Goal: Transaction & Acquisition: Purchase product/service

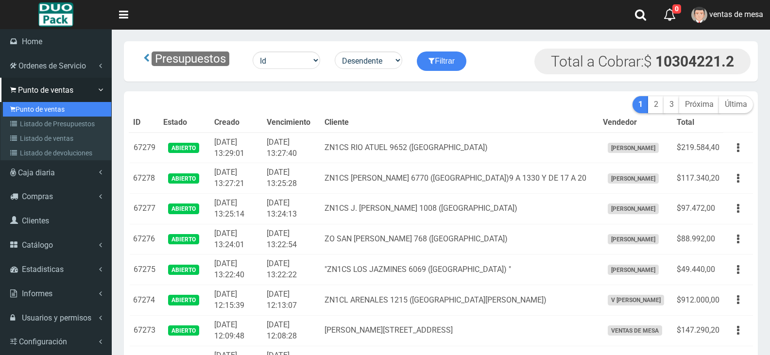
click at [25, 111] on link "Punto de ventas" at bounding box center [57, 109] width 108 height 15
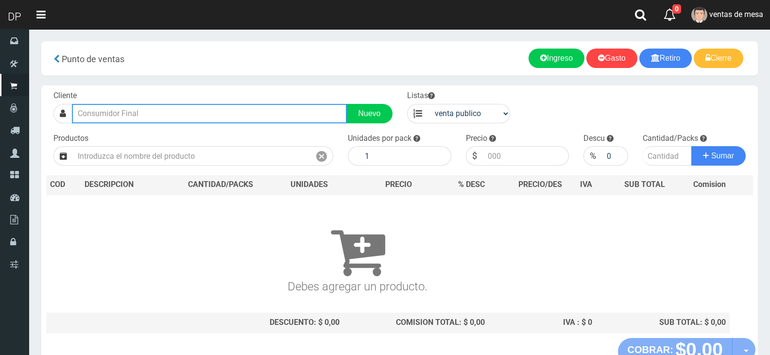
click at [155, 107] on input "text" at bounding box center [209, 113] width 275 height 19
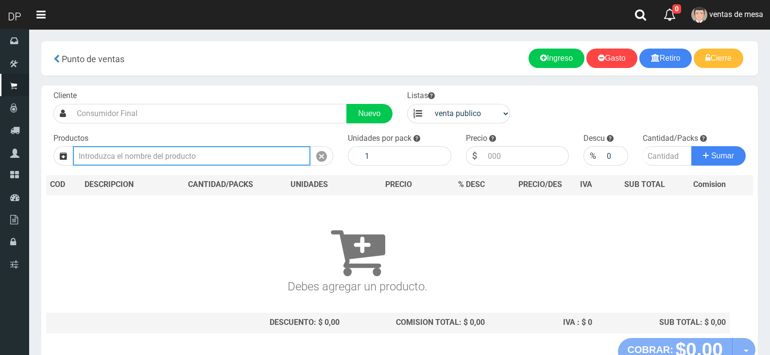
click at [181, 161] on input "text" at bounding box center [191, 155] width 237 height 19
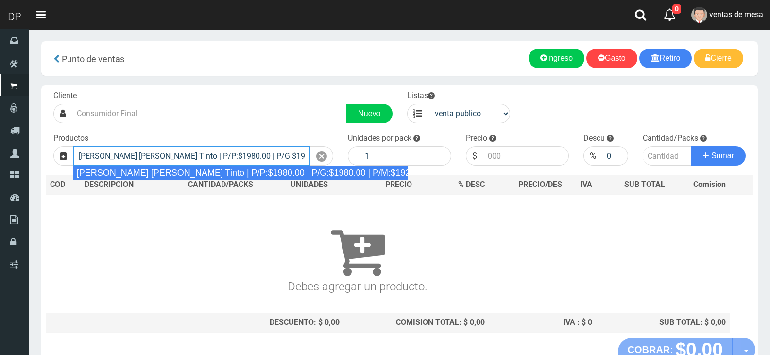
type input "[PERSON_NAME] [PERSON_NAME] Tinto | P/P:$1980.00 | P/G:$1980.00 | P/M:$1920.00 …"
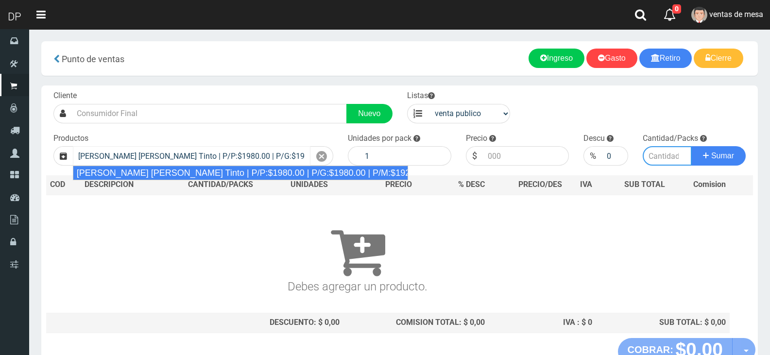
type input "6"
type input "1980.00"
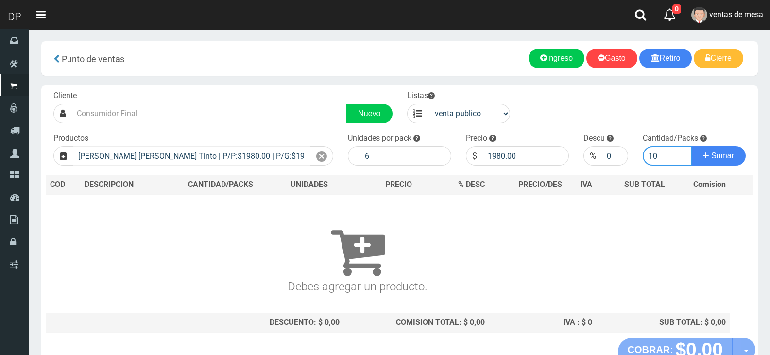
type input "10"
click at [691, 146] on button "Sumar" at bounding box center [718, 155] width 54 height 19
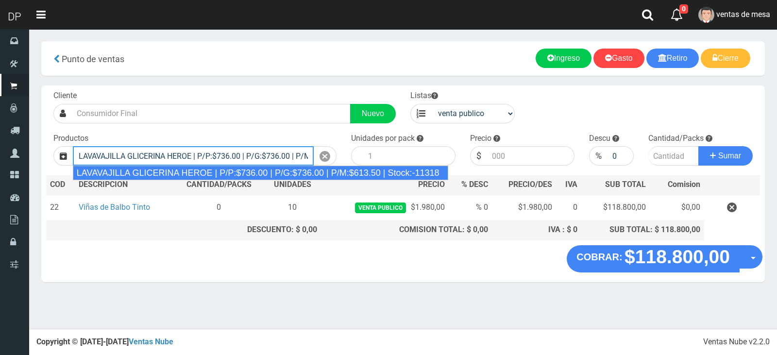
type input "LAVAVAJILLA GLICERINA HEROE | P/P:$736.00 | P/G:$736.00 | P/M:$613.50 | Stock:-…"
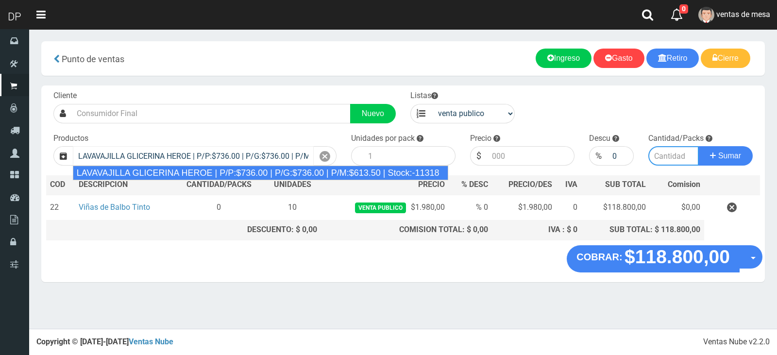
type input "15"
type input "736.00"
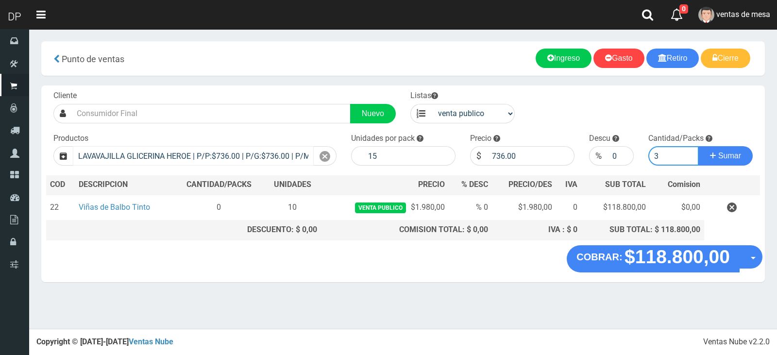
type input "3"
click at [698, 146] on button "Sumar" at bounding box center [725, 155] width 54 height 19
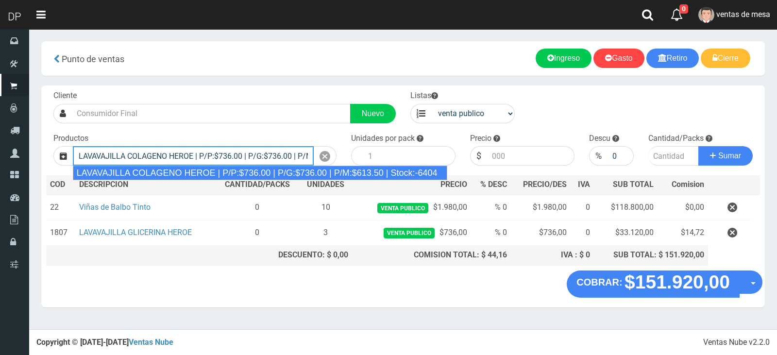
type input "LAVAVAJILLA COLAGENO HEROE | P/P:$736.00 | P/G:$736.00 | P/M:$613.50 | Stock:-6…"
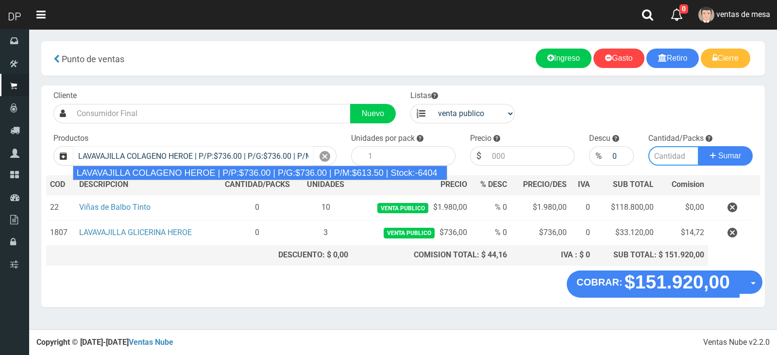
type input "15"
type input "736.00"
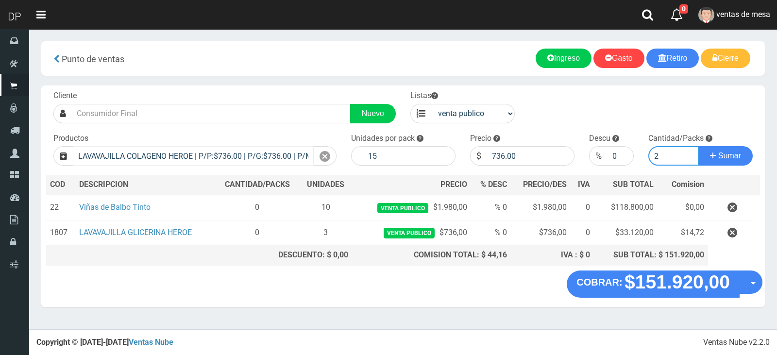
type input "2"
click at [698, 146] on button "Sumar" at bounding box center [725, 155] width 54 height 19
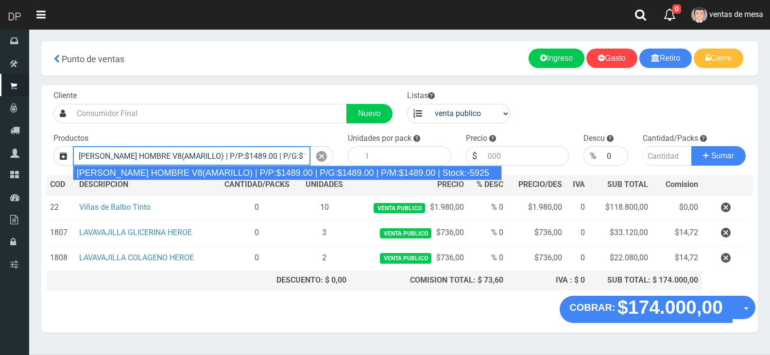
type input "[PERSON_NAME] HOMBRE V8(AMARILLO) | P/P:$1489.00 | P/G:$1489.00 | P/M:$1489.00 …"
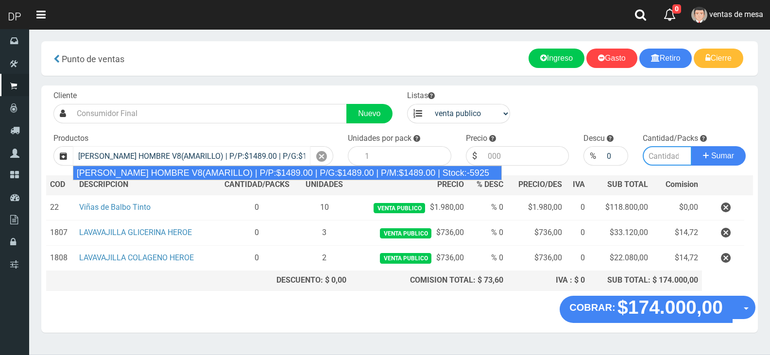
type input "12"
type input "1489.00"
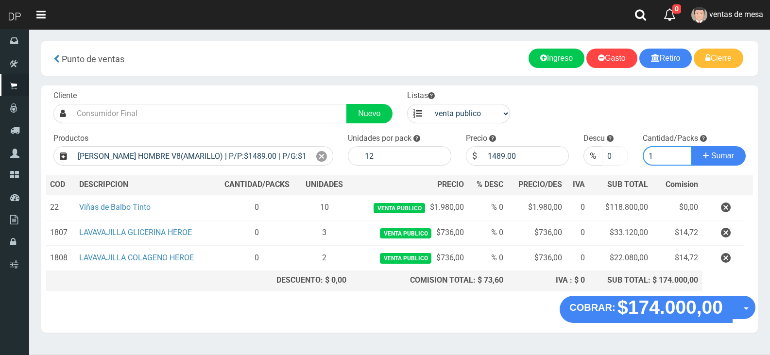
type input "1"
click at [608, 154] on input "0" at bounding box center [615, 155] width 26 height 19
type input "5"
click at [691, 146] on button "Sumar" at bounding box center [718, 155] width 54 height 19
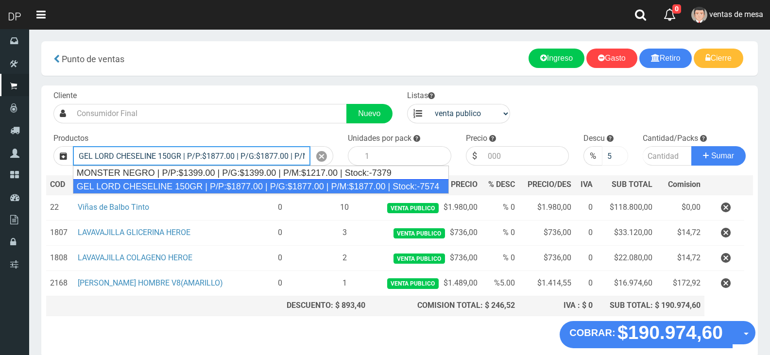
type input "GEL LORD CHESELINE 150GR | P/P:$1877.00 | P/G:$1877.00 | P/M:$1877.00 | Stock:-…"
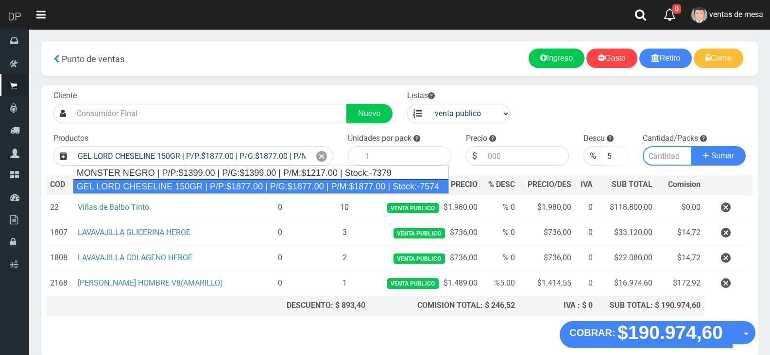
type input "12"
type input "1877.00"
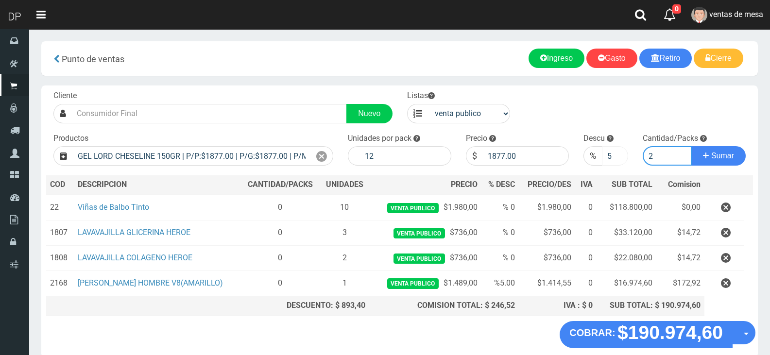
type input "2"
click at [612, 153] on input "5" at bounding box center [615, 155] width 26 height 19
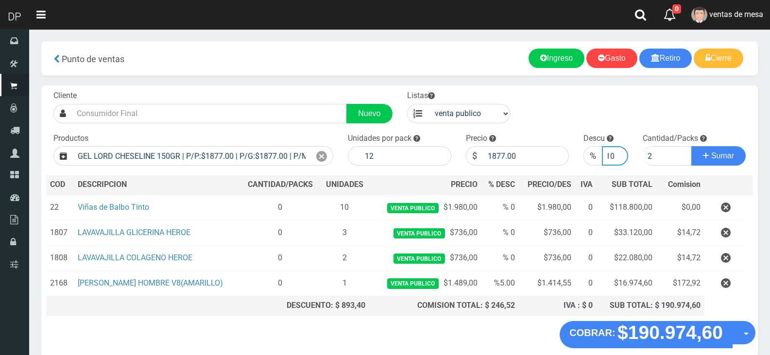
type input "10"
click at [691, 146] on button "Sumar" at bounding box center [718, 155] width 54 height 19
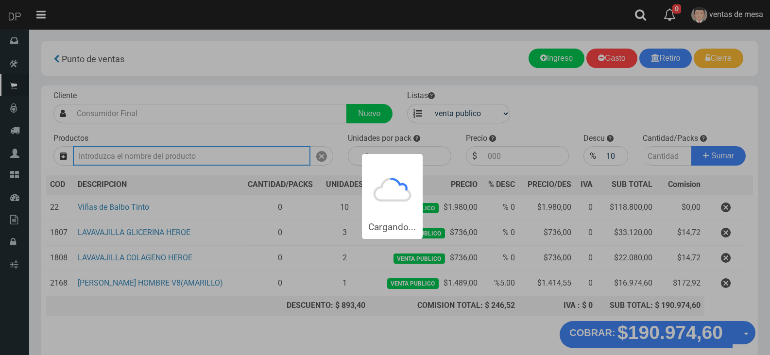
scroll to position [0, 0]
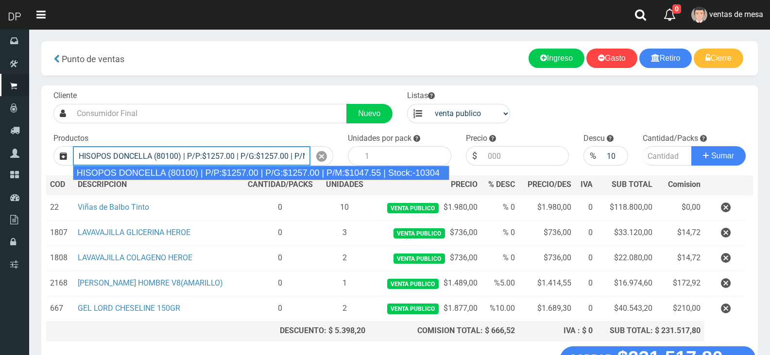
type input "HISOPOS DONCELLA (80100) | P/P:$1257.00 | P/G:$1257.00 | P/M:$1047.55 | Stock:-…"
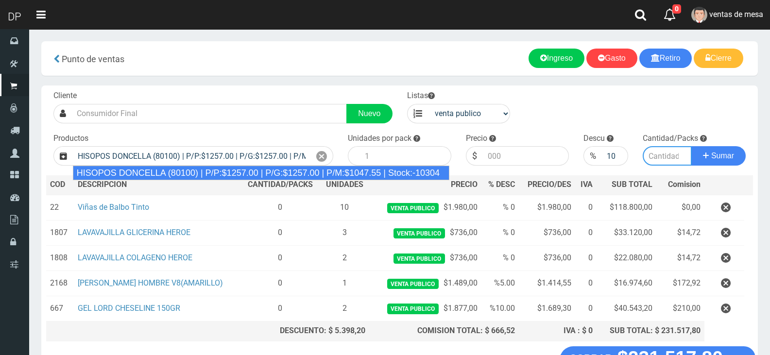
type input "24"
type input "1257.00"
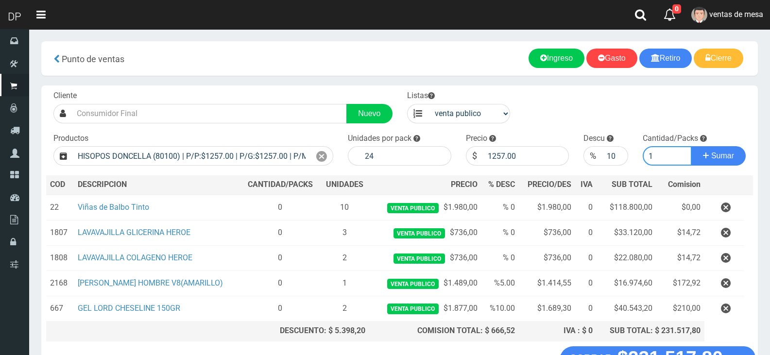
type input "1"
click at [691, 146] on button "Sumar" at bounding box center [718, 155] width 54 height 19
click at [616, 160] on input "9" at bounding box center [615, 155] width 26 height 19
click at [615, 160] on input "8" at bounding box center [615, 155] width 26 height 19
click at [615, 160] on input "7" at bounding box center [615, 155] width 26 height 19
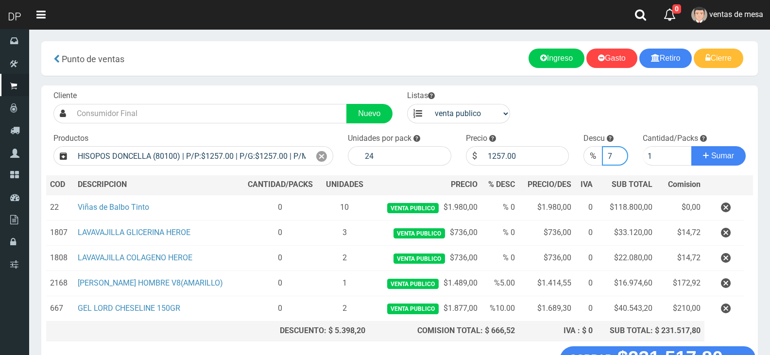
click at [609, 157] on input "7" at bounding box center [615, 155] width 26 height 19
type input "0"
click at [691, 146] on button "Sumar" at bounding box center [718, 155] width 54 height 19
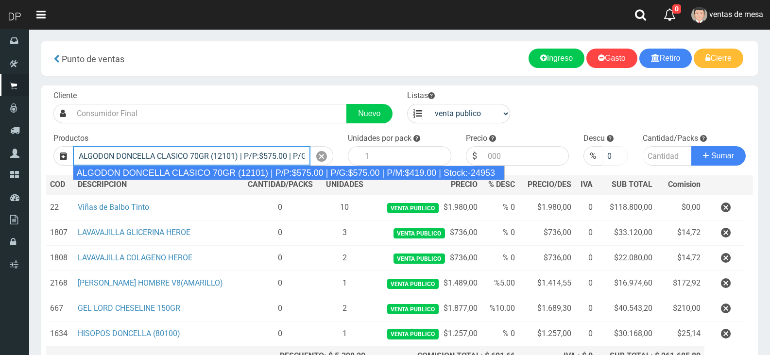
type input "ALGODON DONCELLA CLASICO 70GR (12101) | P/P:$575.00 | P/G:$575.00 | P/M:$419.00…"
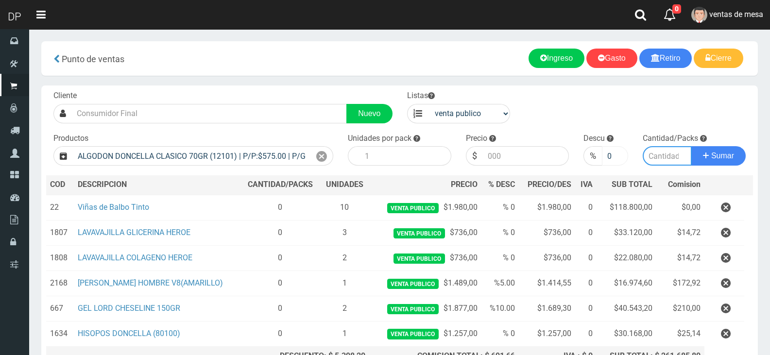
type input "40"
type input "575.00"
type input "1"
click at [691, 146] on button "Sumar" at bounding box center [718, 155] width 54 height 19
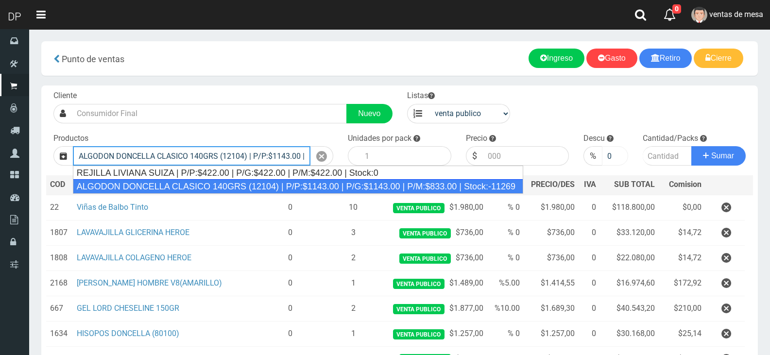
type input "ALGODON DONCELLA CLASICO 140GRS (12104) | P/P:$1143.00 | P/G:$1143.00 | P/M:$83…"
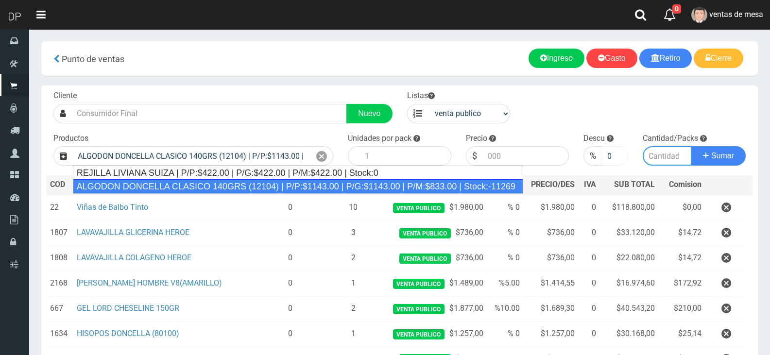
type input "20"
type input "1143.00"
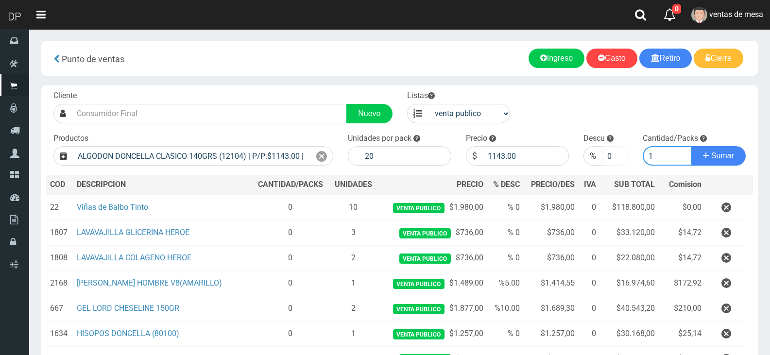
type input "1"
click at [691, 146] on button "Sumar" at bounding box center [718, 155] width 54 height 19
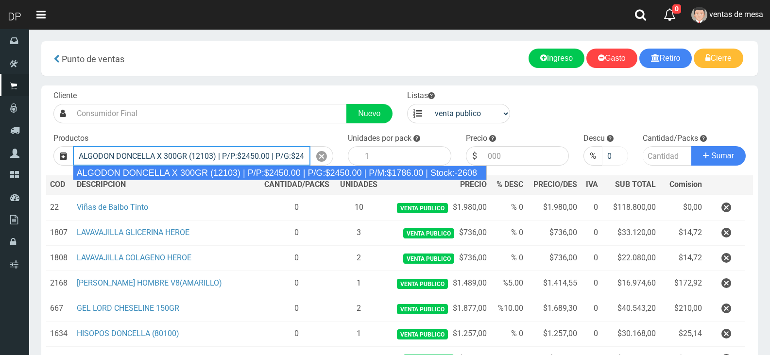
type input "ALGODON DONCELLA X 300GR (12103) | P/P:$2450.00 | P/G:$2450.00 | P/M:$1786.00 |…"
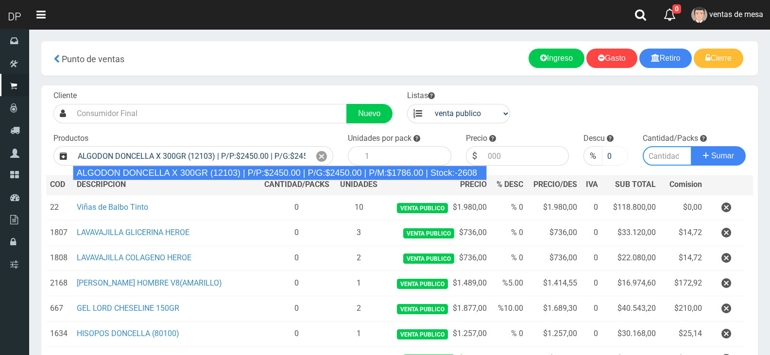
type input "10"
type input "2450.00"
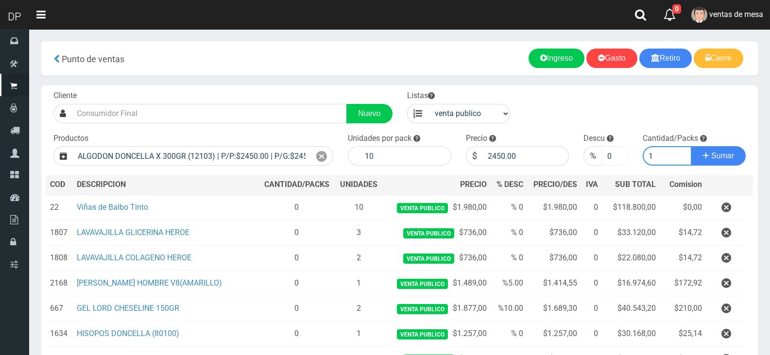
type input "1"
click at [691, 146] on button "Sumar" at bounding box center [718, 155] width 54 height 19
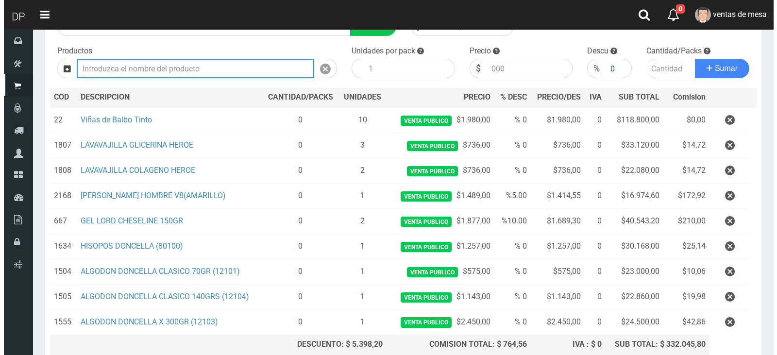
scroll to position [173, 0]
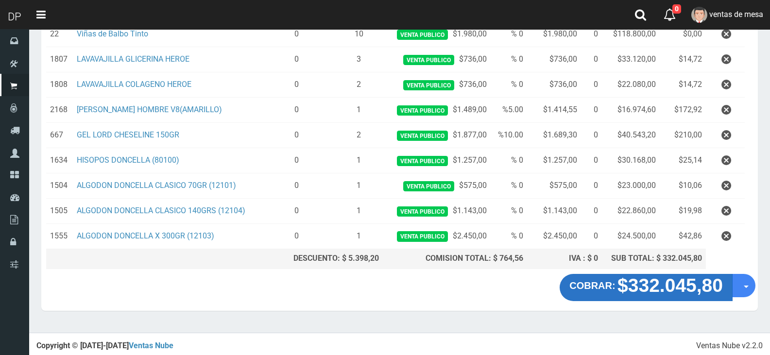
click at [625, 282] on strong "$332.045,80" at bounding box center [669, 285] width 105 height 21
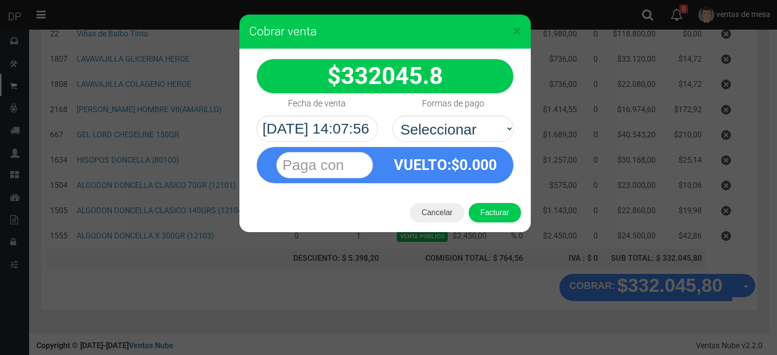
select select "Efectivo"
click at [392, 116] on select "Seleccionar Efectivo Tarjeta de Crédito Depósito Débito" at bounding box center [452, 129] width 121 height 26
click at [493, 220] on button "Facturar" at bounding box center [495, 212] width 52 height 19
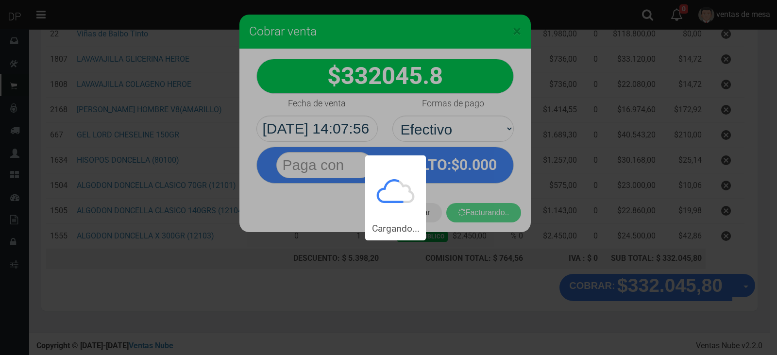
click at [493, 209] on div "Cargando..." at bounding box center [388, 120] width 777 height 240
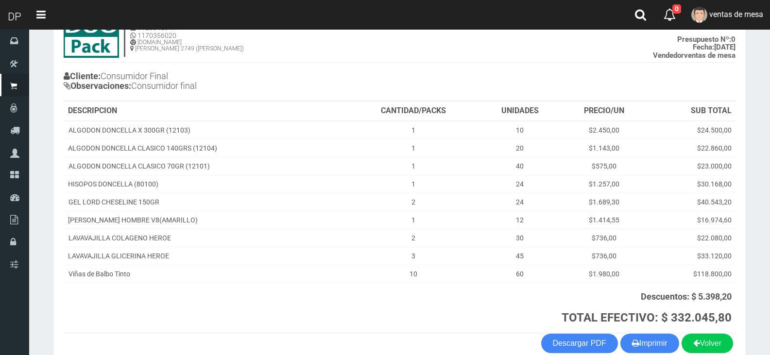
scroll to position [124, 0]
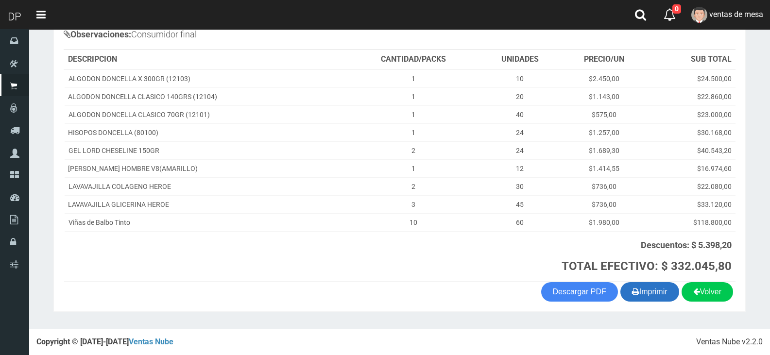
click at [639, 290] on button "Imprimir" at bounding box center [649, 291] width 59 height 19
click at [417, 233] on th "Descuentos: $ 5.398,20 TOTAL EFECTIVO: $ 332.045,80" at bounding box center [542, 256] width 388 height 51
